Goal: Task Accomplishment & Management: Complete application form

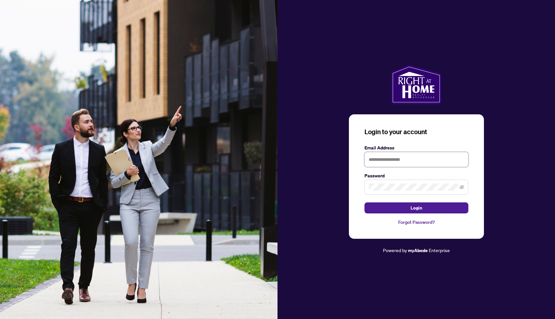
click at [421, 157] on input "text" at bounding box center [416, 159] width 104 height 15
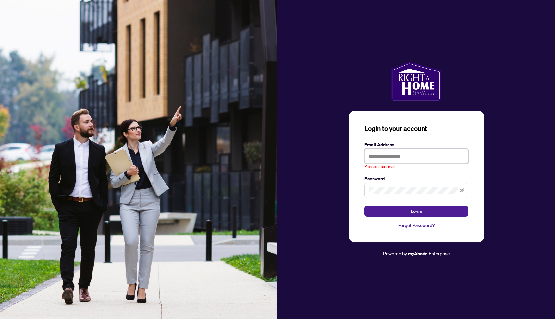
type input "**********"
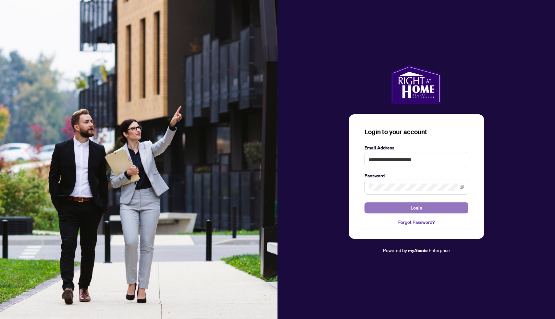
click at [416, 211] on span "Login" at bounding box center [417, 208] width 12 height 10
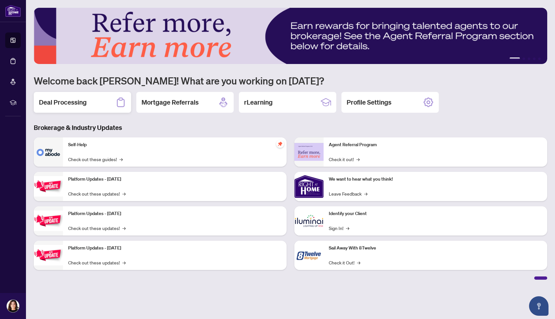
click at [73, 104] on h2 "Deal Processing" at bounding box center [63, 102] width 48 height 9
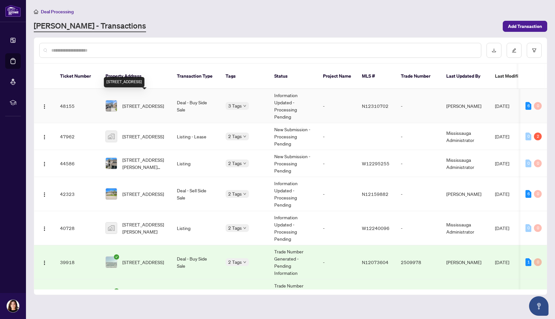
click at [141, 102] on span "[STREET_ADDRESS]" at bounding box center [143, 105] width 42 height 7
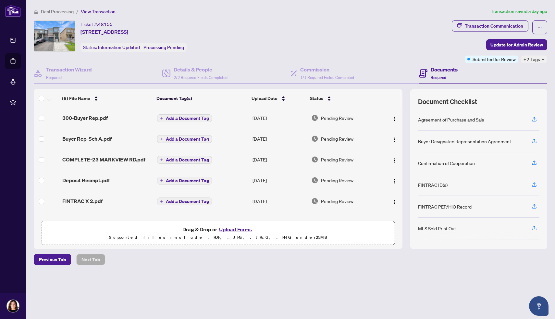
click at [233, 228] on button "Upload Forms" at bounding box center [235, 229] width 37 height 8
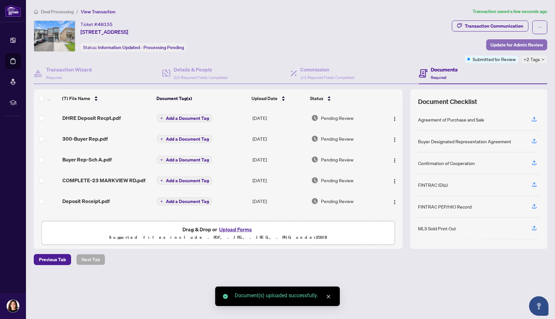
click at [503, 45] on span "Update for Admin Review" at bounding box center [516, 45] width 53 height 10
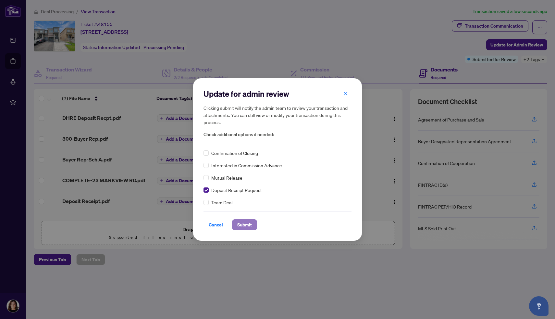
click at [251, 224] on span "Submit" at bounding box center [244, 224] width 15 height 10
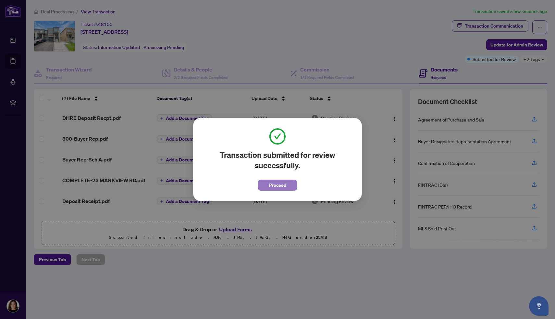
click at [286, 183] on span "Proceed" at bounding box center [277, 185] width 17 height 10
